Goal: Task Accomplishment & Management: Manage account settings

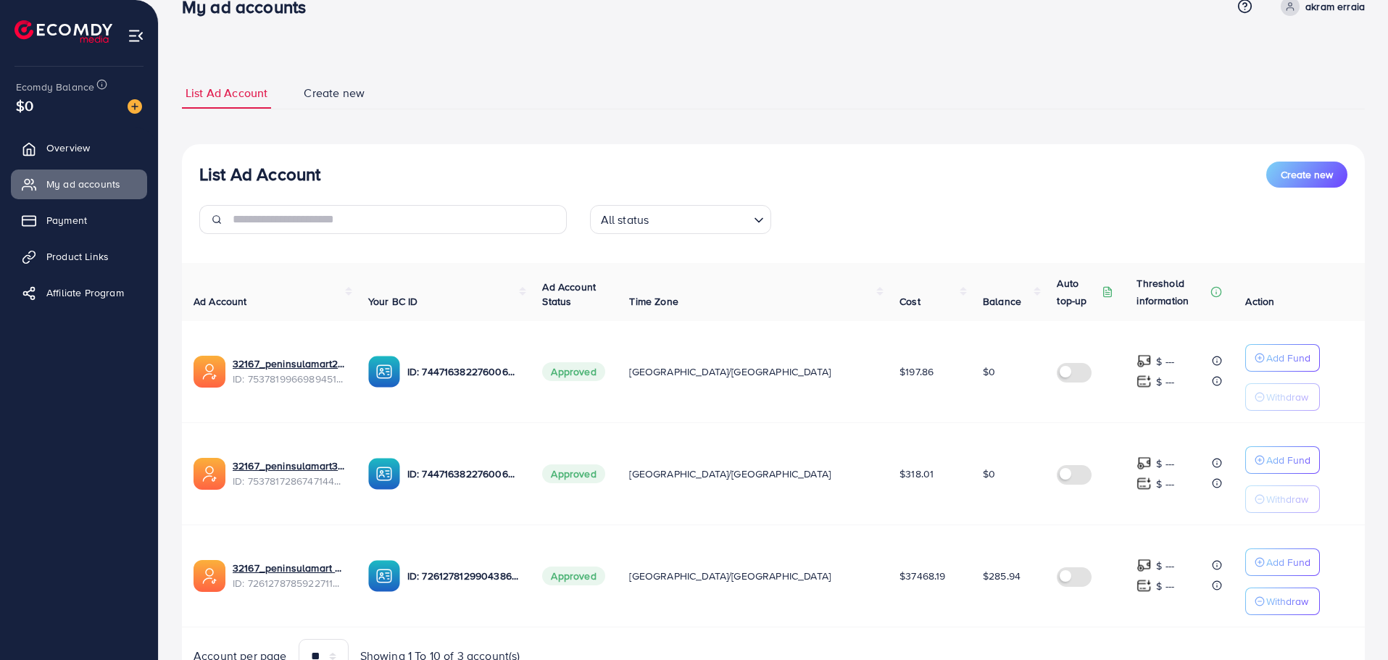
scroll to position [101, 0]
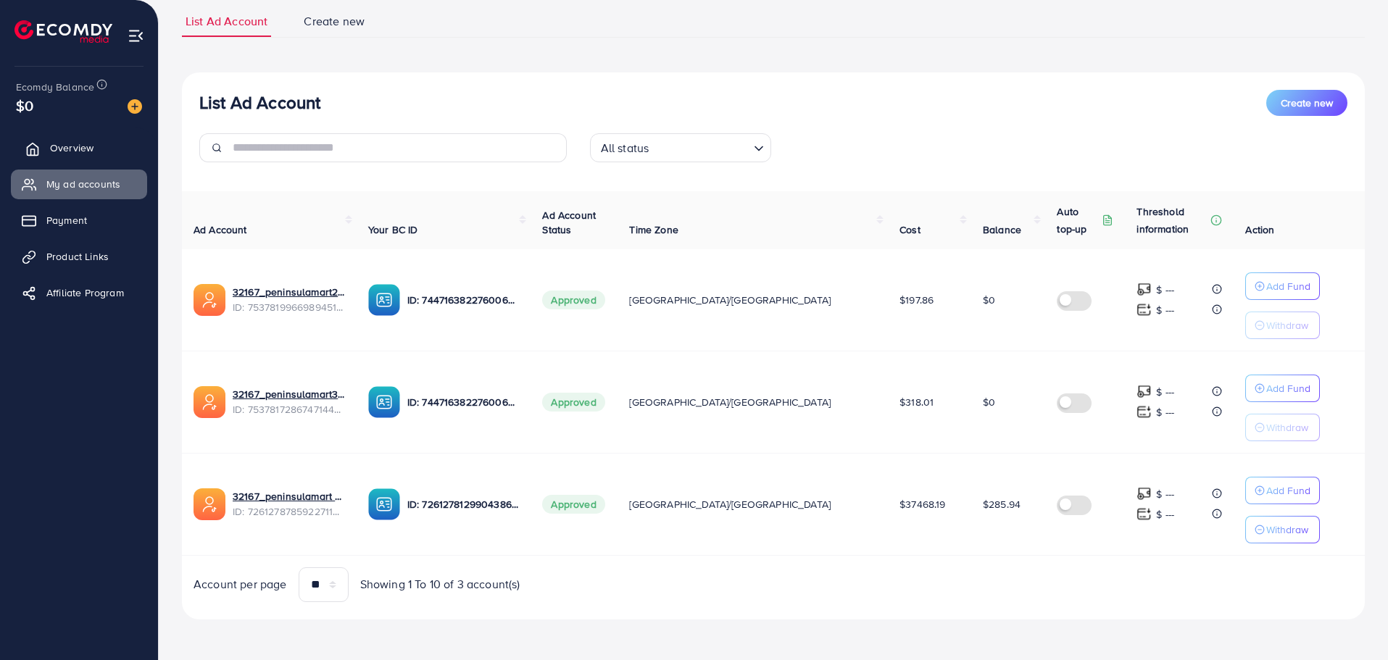
click at [82, 145] on span "Overview" at bounding box center [71, 148] width 43 height 14
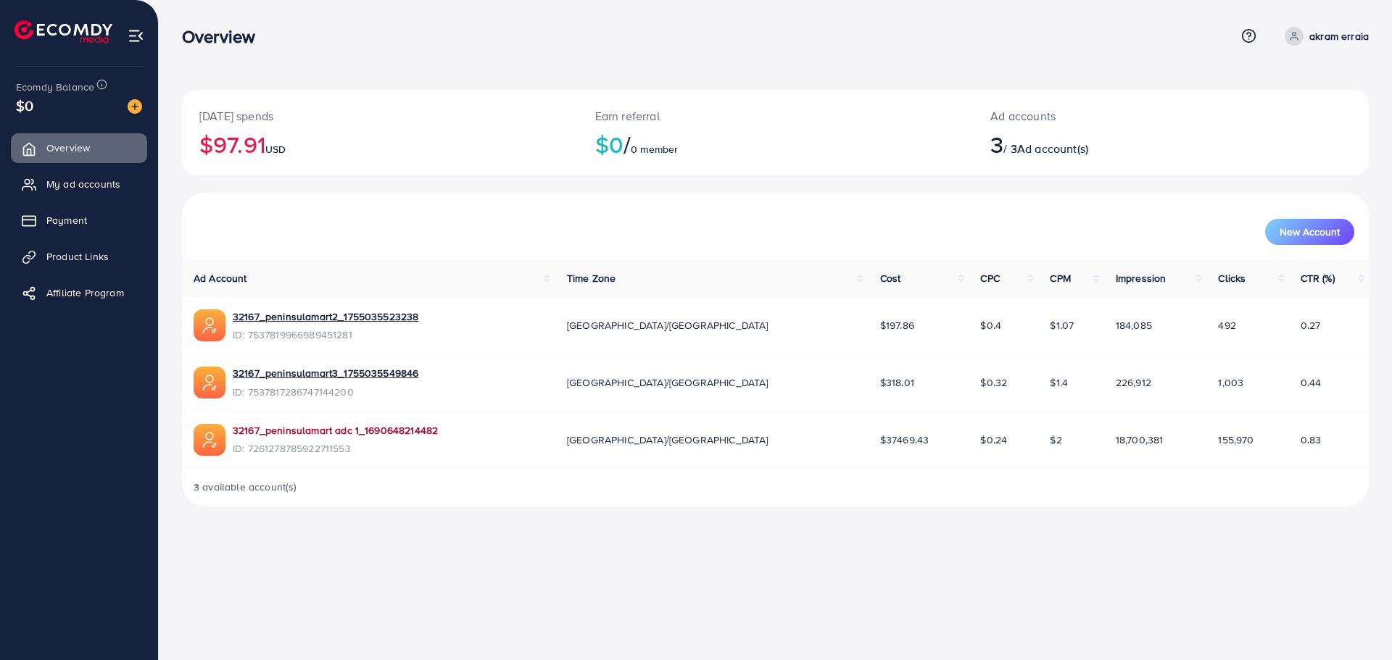
click at [351, 433] on link "32167_peninsulamart adc 1_1690648214482" at bounding box center [335, 430] width 205 height 14
click at [1342, 37] on p "akram erraia" at bounding box center [1338, 36] width 59 height 17
click at [1280, 84] on span "Profile" at bounding box center [1278, 86] width 33 height 17
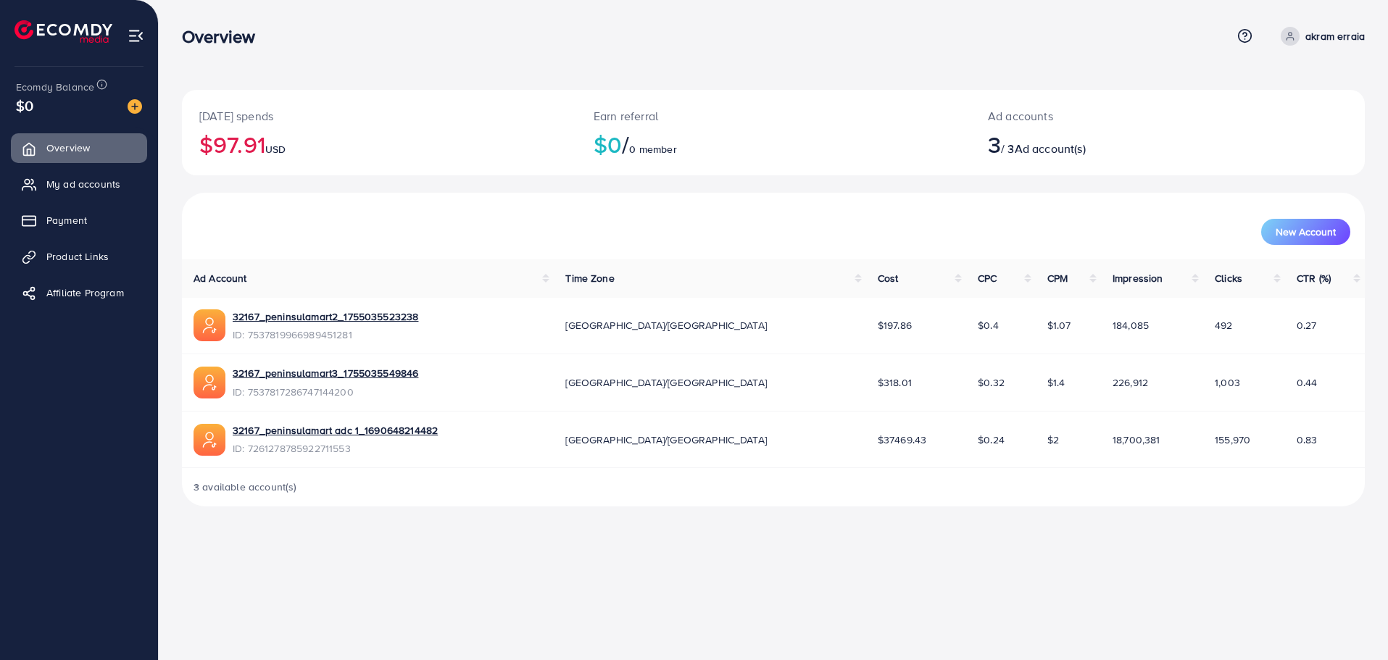
select select "*******"
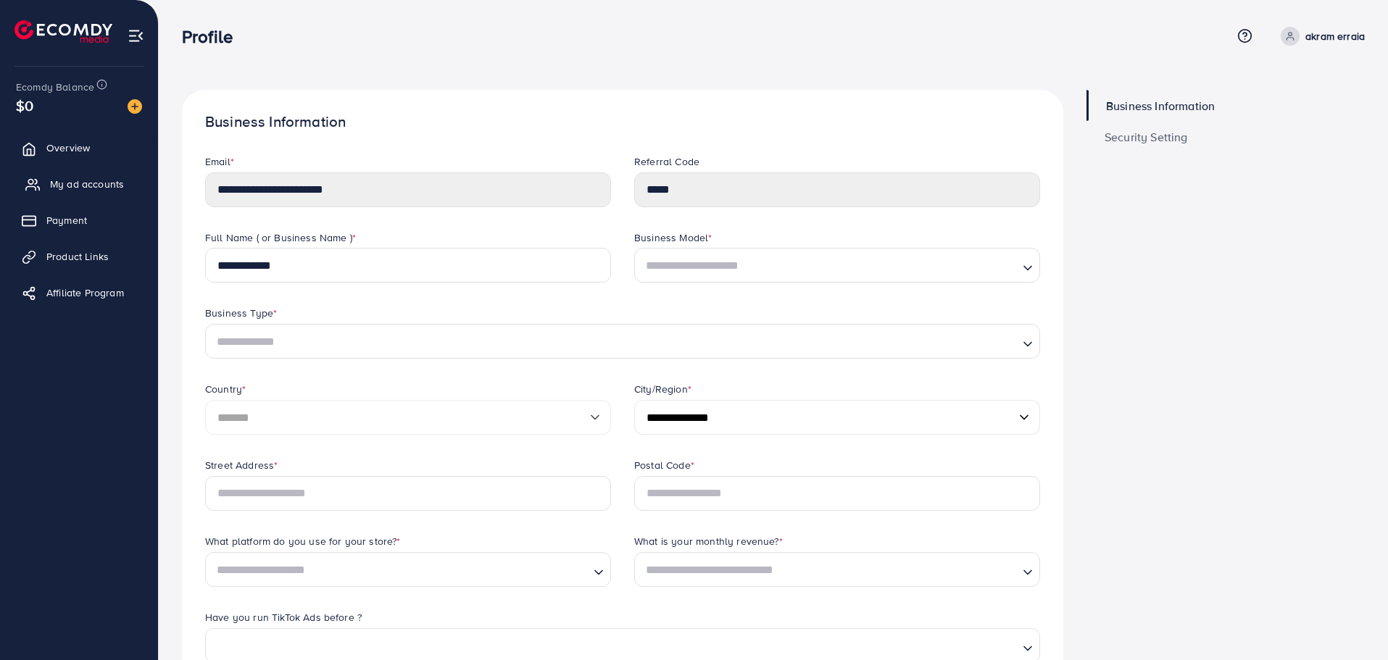
click at [81, 182] on span "My ad accounts" at bounding box center [87, 184] width 74 height 14
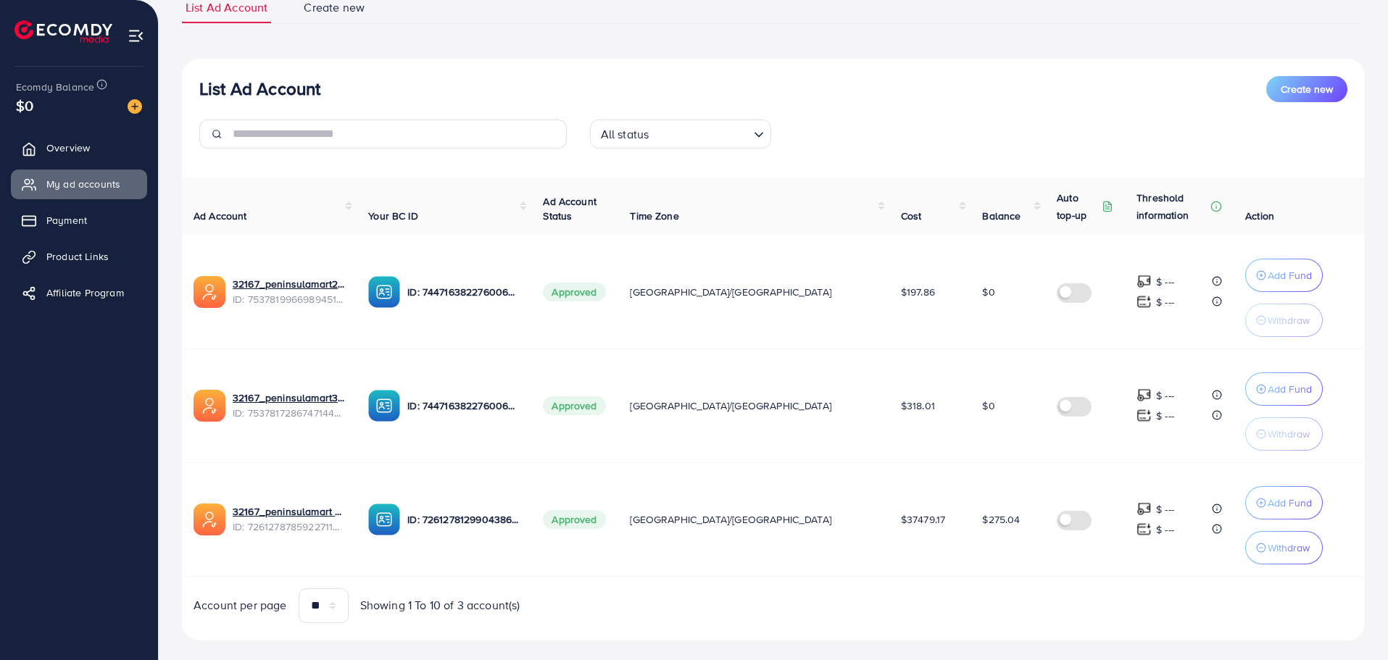
scroll to position [136, 0]
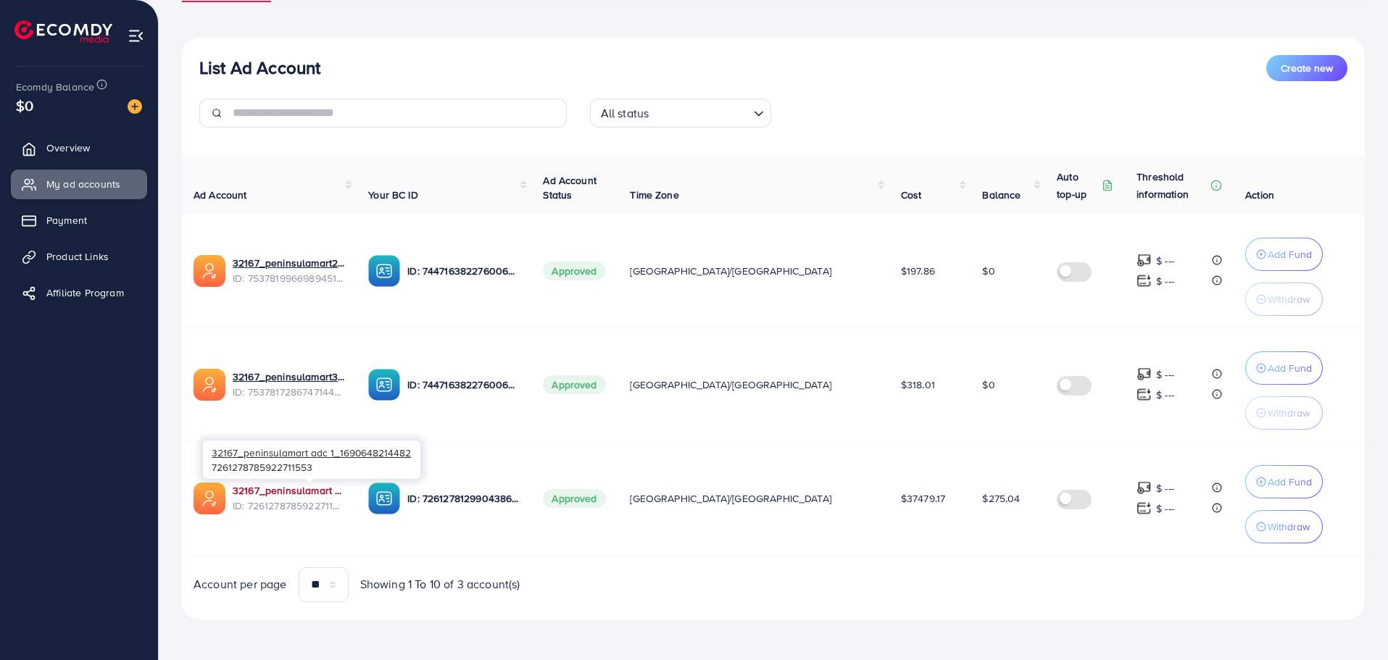
click at [345, 491] on link "32167_peninsulamart adc 1_1690648214482" at bounding box center [289, 490] width 112 height 14
click at [345, 492] on link "32167_peninsulamart adc 1_1690648214482" at bounding box center [289, 490] width 112 height 14
